Goal: Information Seeking & Learning: Learn about a topic

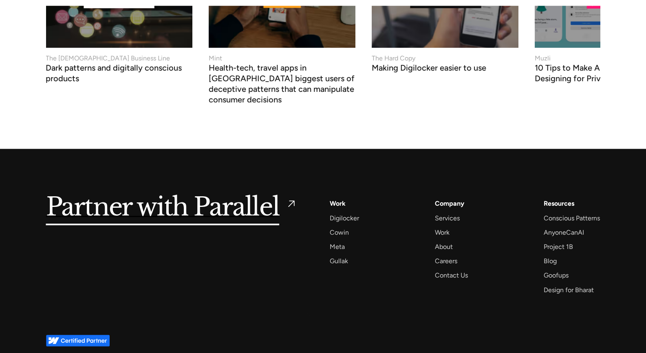
scroll to position [3151, 0]
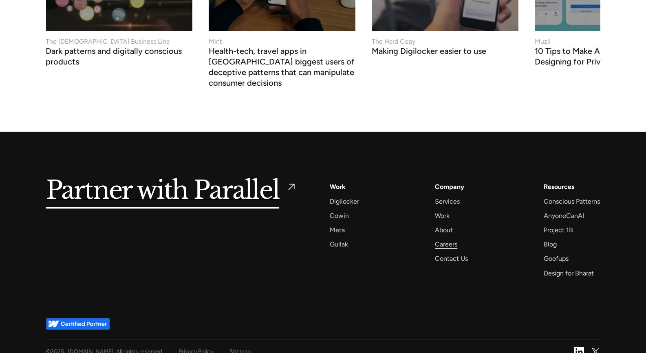
click at [451, 238] on div "Careers" at bounding box center [446, 243] width 22 height 11
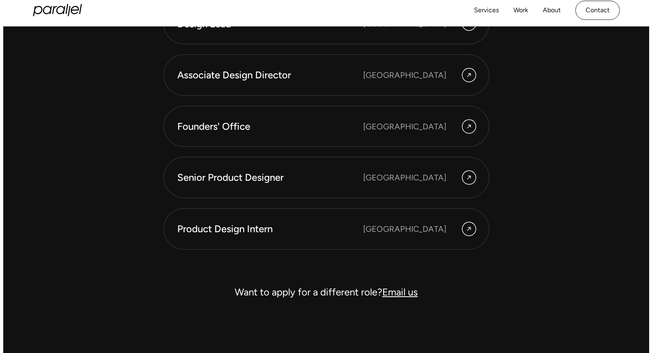
scroll to position [2294, 0]
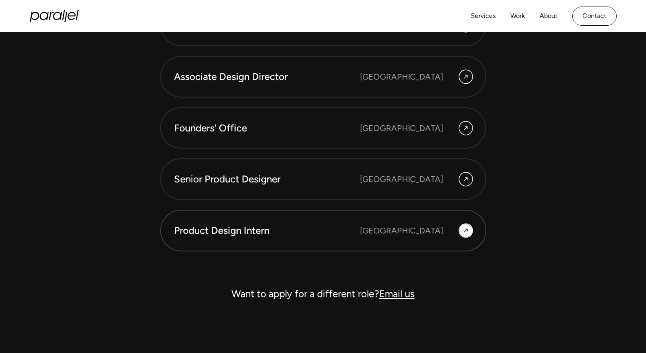
click at [421, 225] on div "[GEOGRAPHIC_DATA]" at bounding box center [401, 230] width 83 height 12
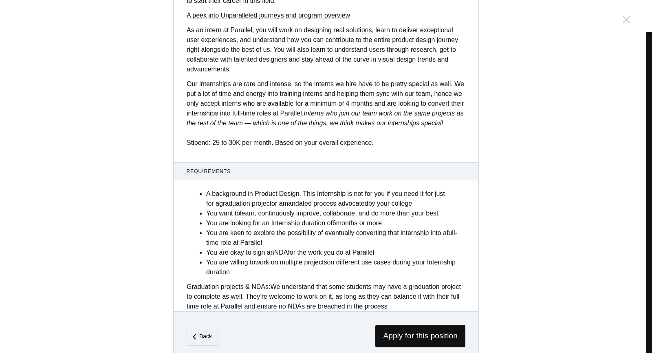
scroll to position [265, 0]
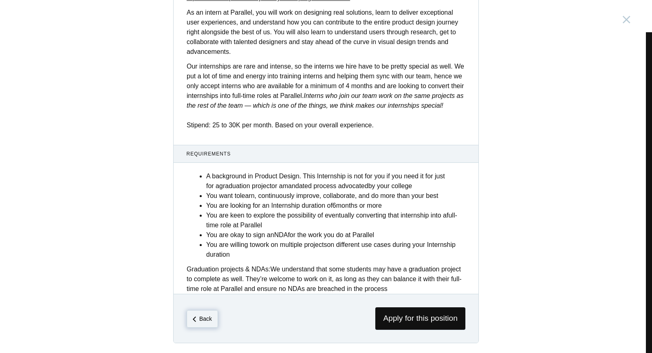
click at [193, 324] on span "Back" at bounding box center [202, 318] width 31 height 17
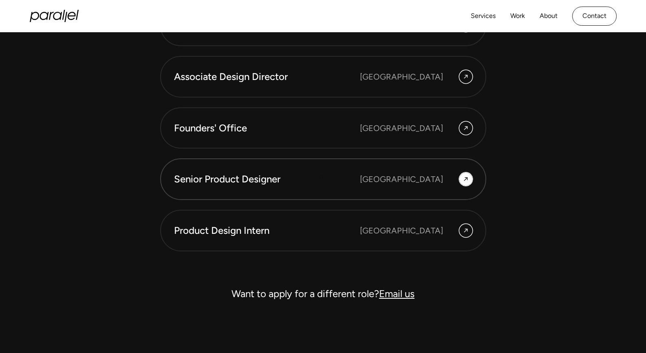
click at [322, 176] on div "Senior Product Designer" at bounding box center [267, 179] width 186 height 14
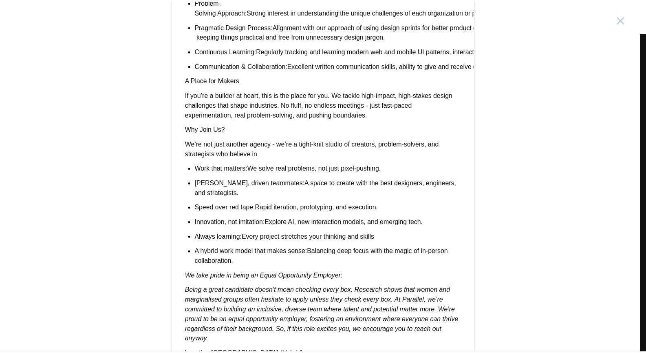
scroll to position [629, 0]
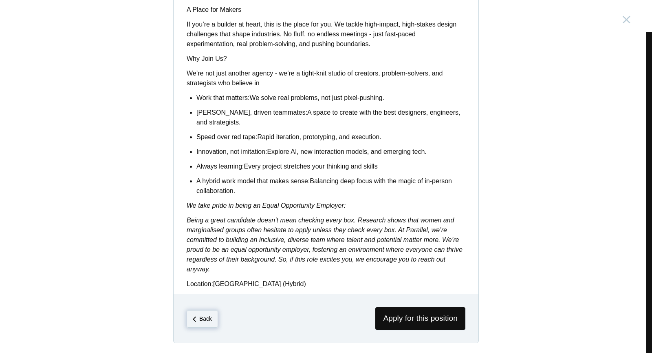
click at [199, 315] on em "Back" at bounding box center [205, 318] width 13 height 7
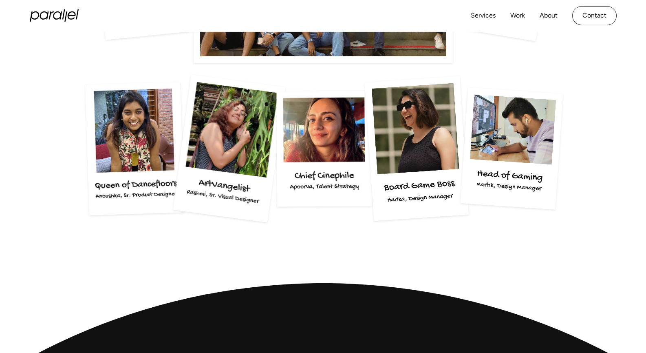
scroll to position [1605, 0]
